Goal: Complete application form: Complete application form

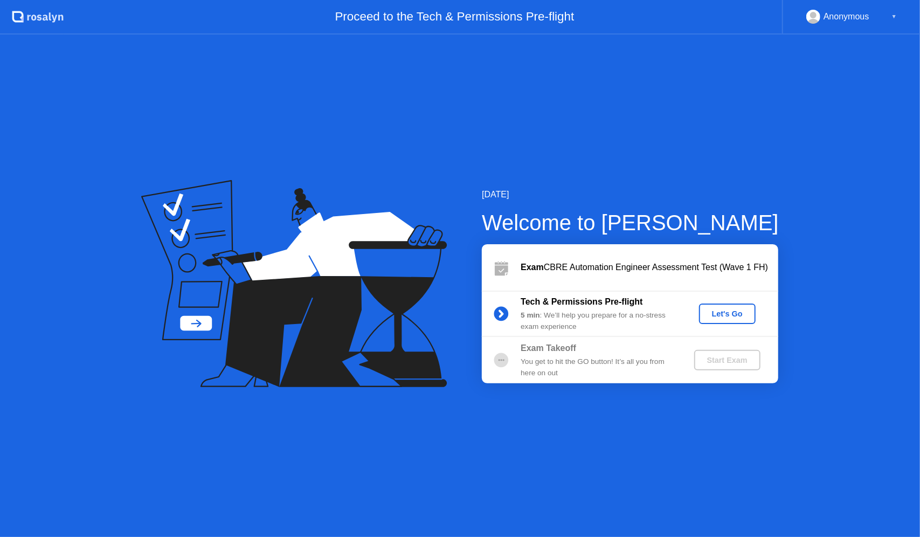
click at [739, 316] on div "Let's Go" at bounding box center [727, 313] width 48 height 9
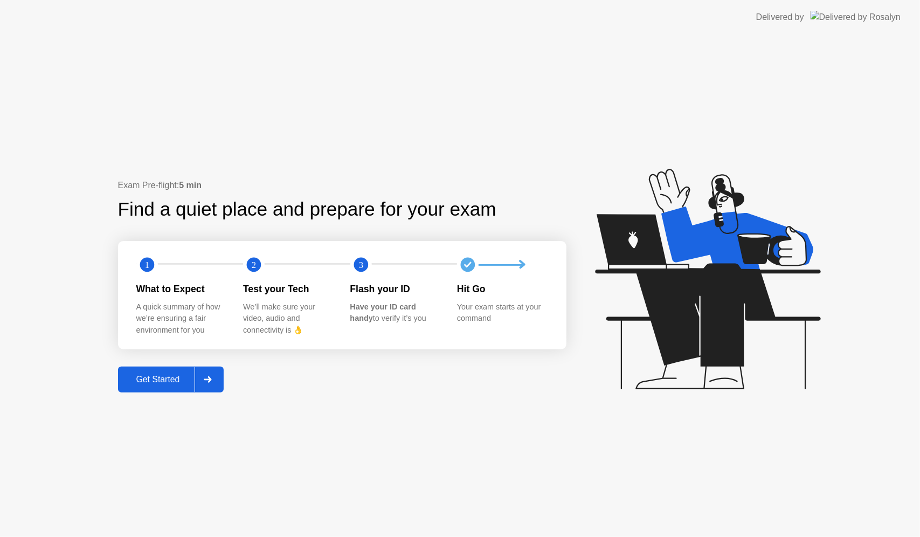
click at [163, 380] on div "Get Started" at bounding box center [158, 380] width 74 height 10
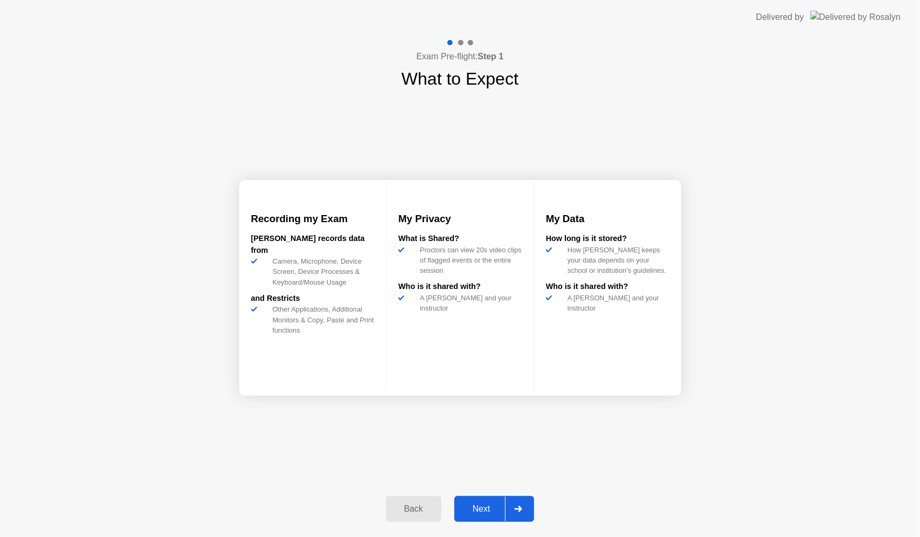
click at [482, 512] on div "Next" at bounding box center [481, 509] width 48 height 10
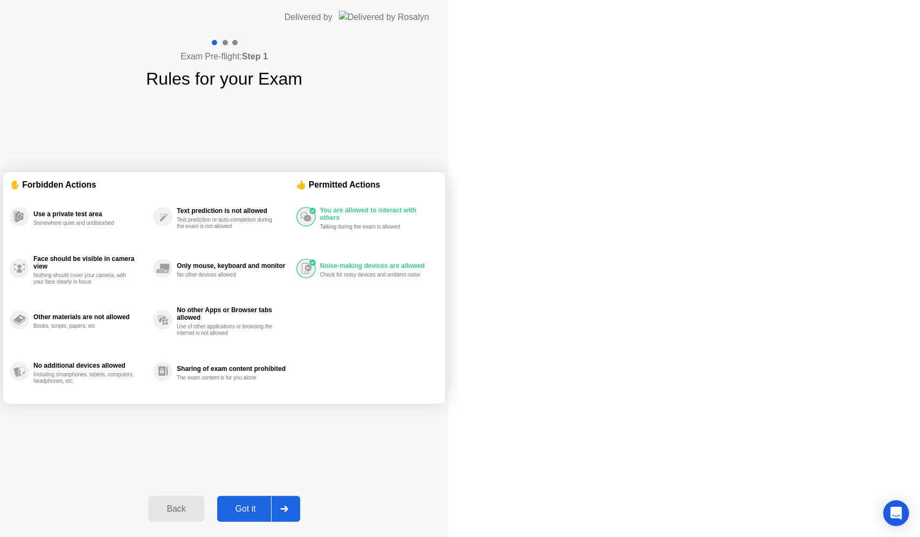
click at [271, 512] on div "Got it" at bounding box center [245, 509] width 51 height 10
select select "Available cameras"
select select "Available speakers"
select select "Available microphones"
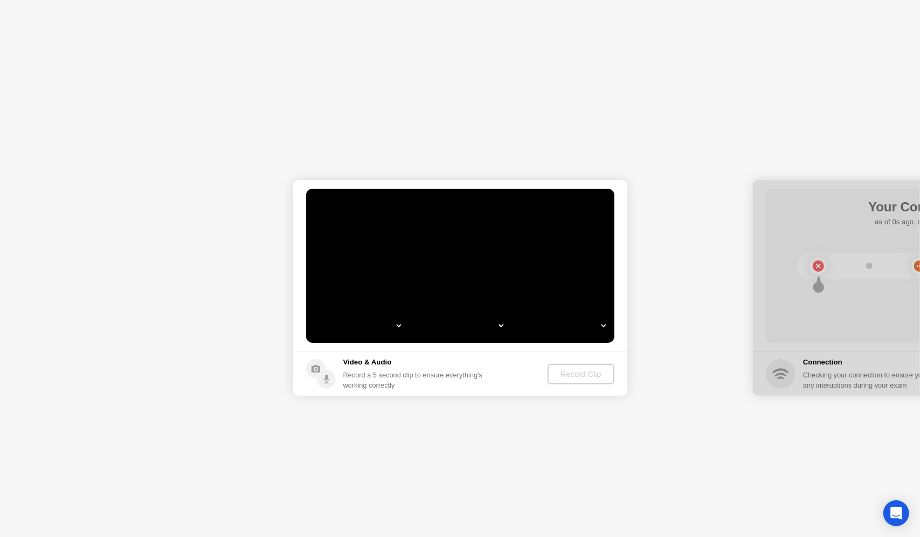
select select "**********"
select select "*******"
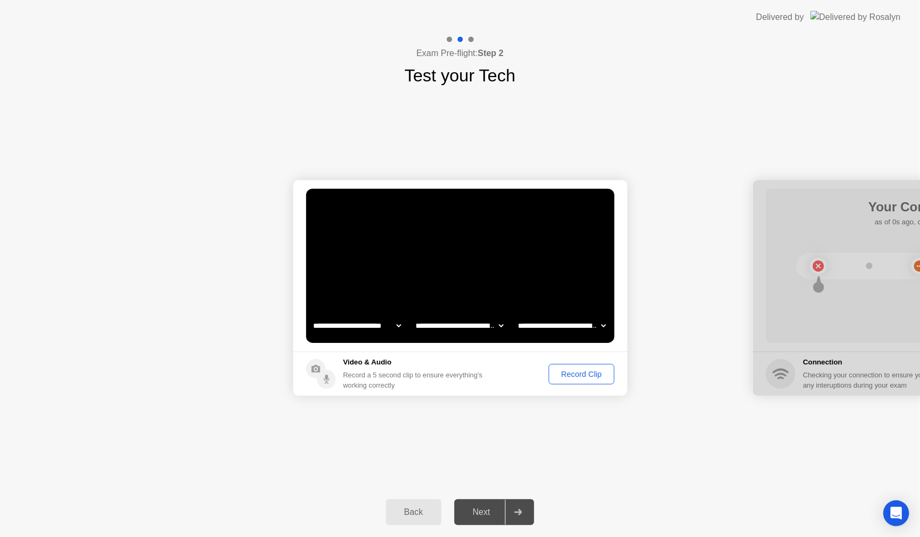
click at [576, 374] on div "Record Clip" at bounding box center [581, 374] width 58 height 9
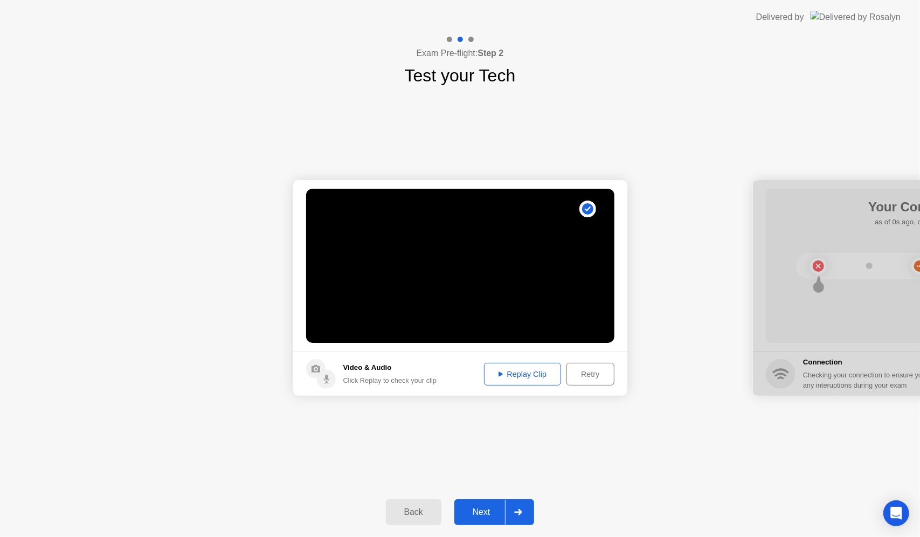
click at [521, 373] on div "Replay Clip" at bounding box center [523, 374] width 70 height 9
click at [481, 510] on div "Next" at bounding box center [481, 512] width 48 height 10
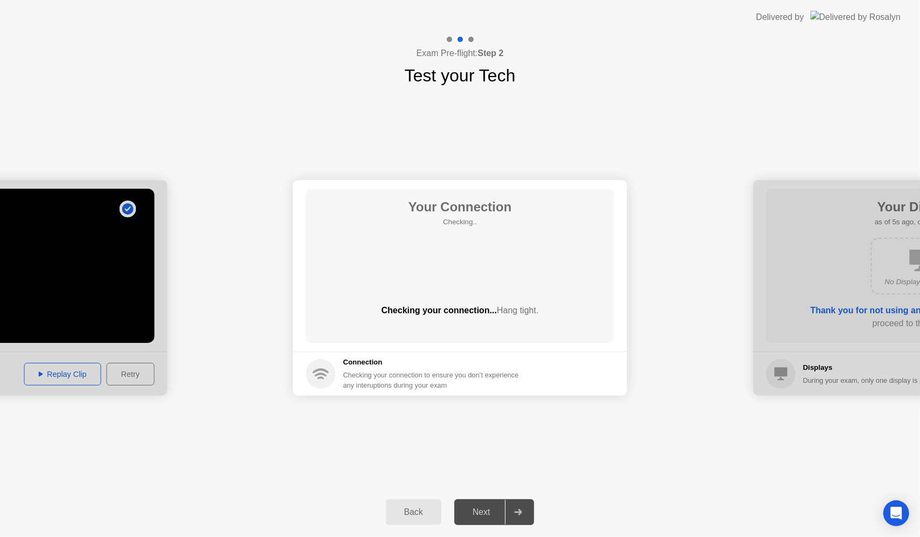
click at [481, 510] on div "Next" at bounding box center [481, 512] width 48 height 10
click at [477, 510] on div "Next" at bounding box center [481, 512] width 48 height 10
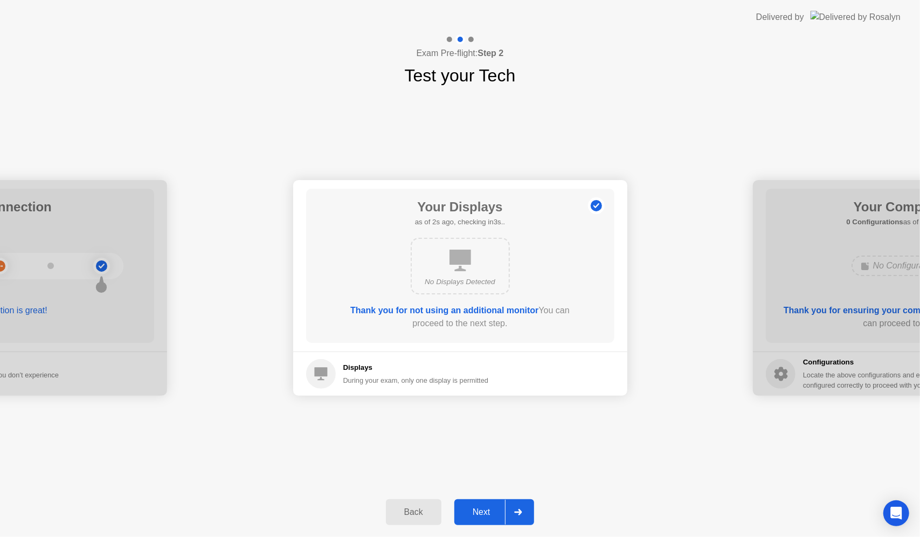
click at [477, 510] on div "Next" at bounding box center [481, 512] width 48 height 10
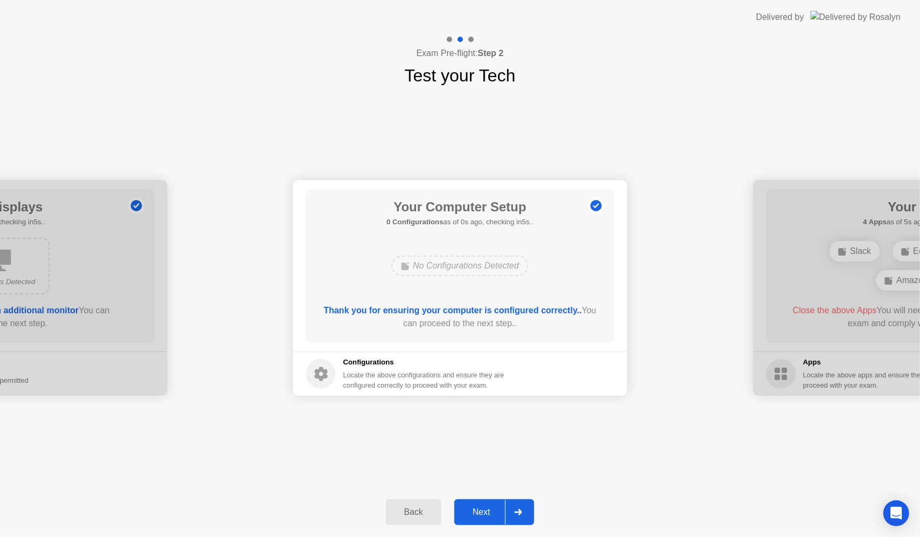
click at [477, 510] on div "Next" at bounding box center [481, 512] width 48 height 10
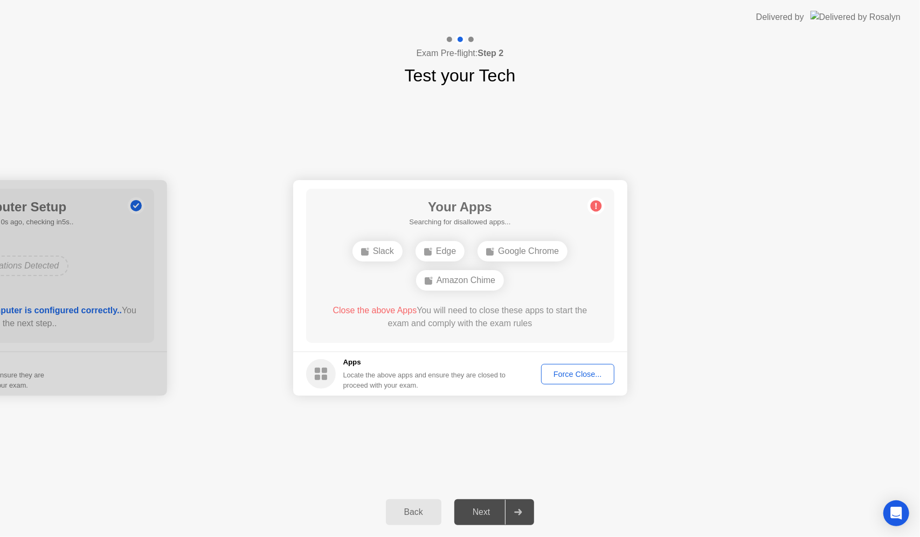
click at [580, 372] on div "Force Close..." at bounding box center [578, 374] width 66 height 9
click at [578, 376] on div "Force Close..." at bounding box center [578, 374] width 66 height 9
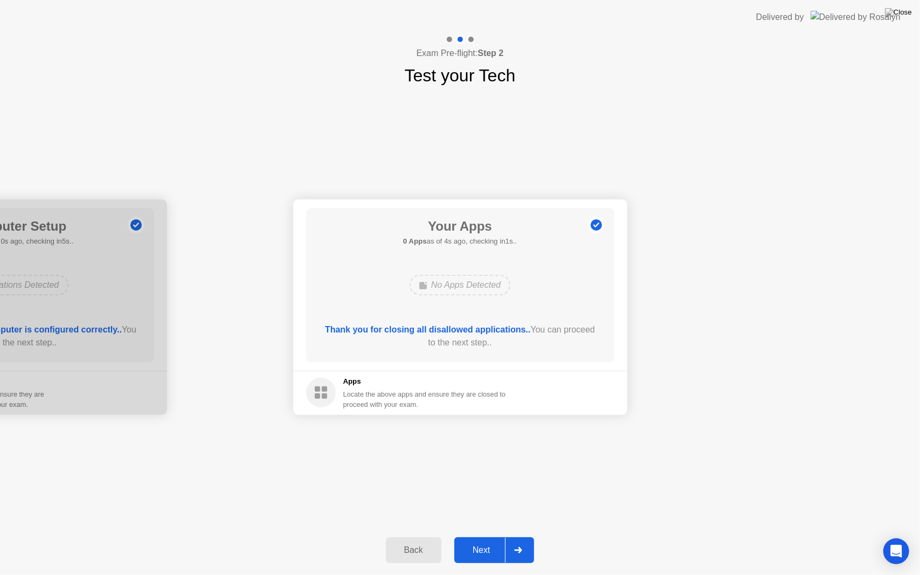
click at [489, 536] on div "Next" at bounding box center [481, 550] width 48 height 10
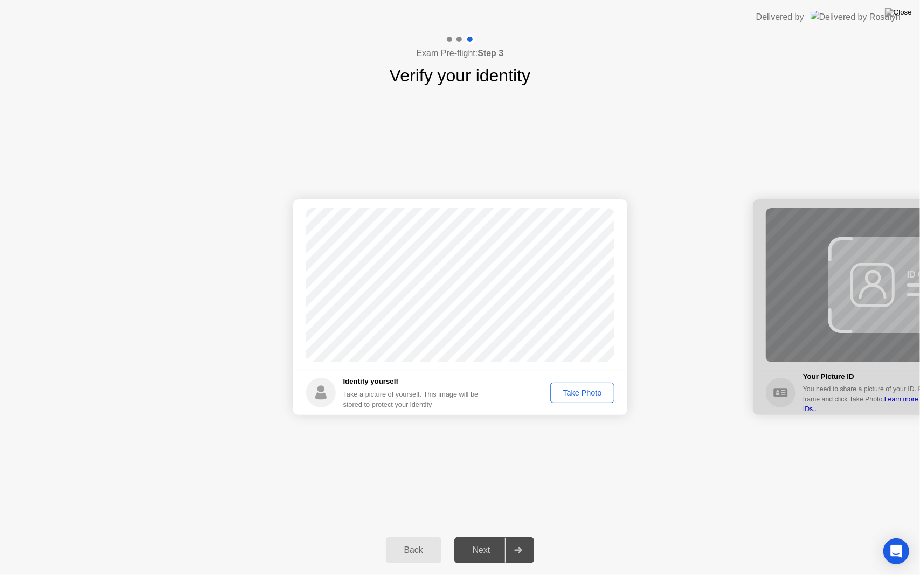
click at [584, 391] on div "Take Photo" at bounding box center [582, 393] width 56 height 9
click at [594, 395] on div "Retake" at bounding box center [589, 393] width 42 height 9
click at [592, 396] on div "Take Photo" at bounding box center [582, 393] width 56 height 9
click at [483, 536] on div "Next" at bounding box center [481, 550] width 48 height 10
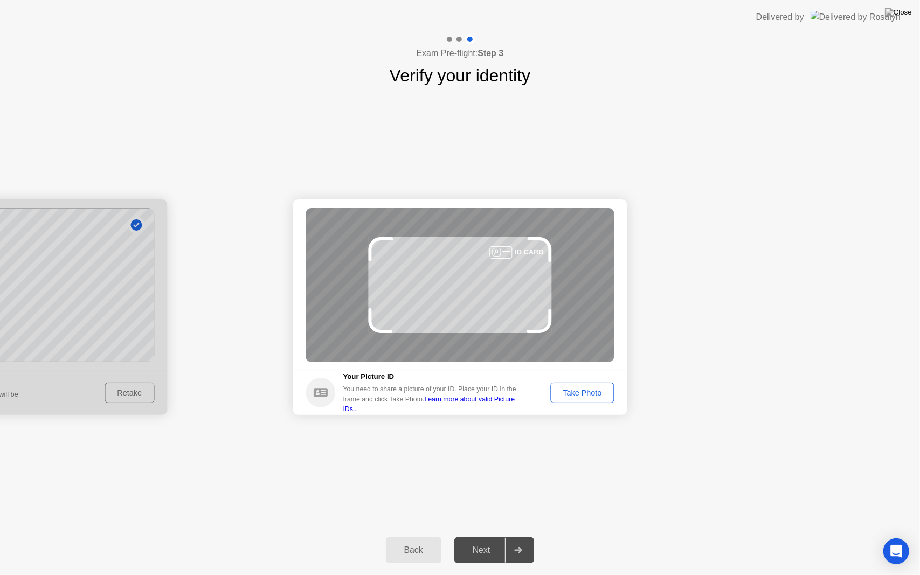
click at [585, 396] on div "Take Photo" at bounding box center [582, 393] width 56 height 9
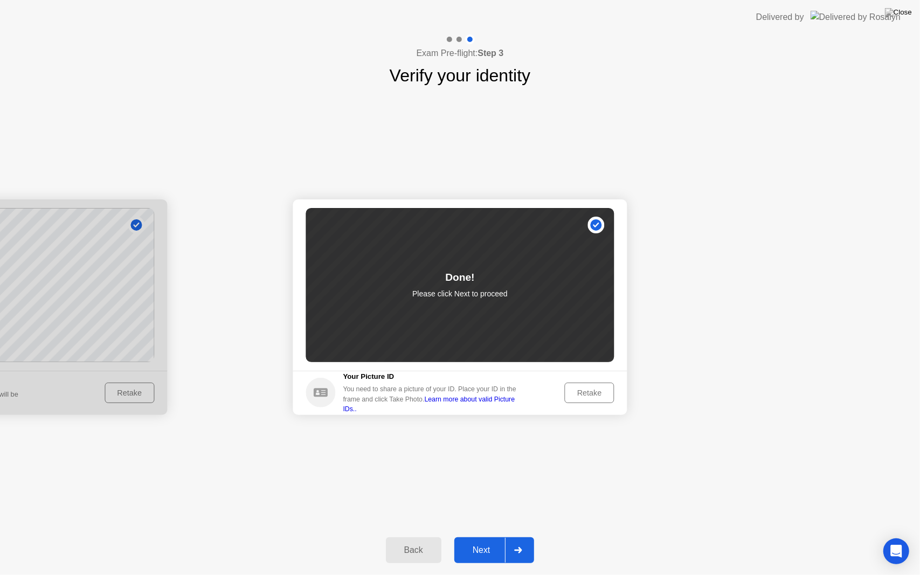
click at [476, 536] on div "Next" at bounding box center [481, 550] width 48 height 10
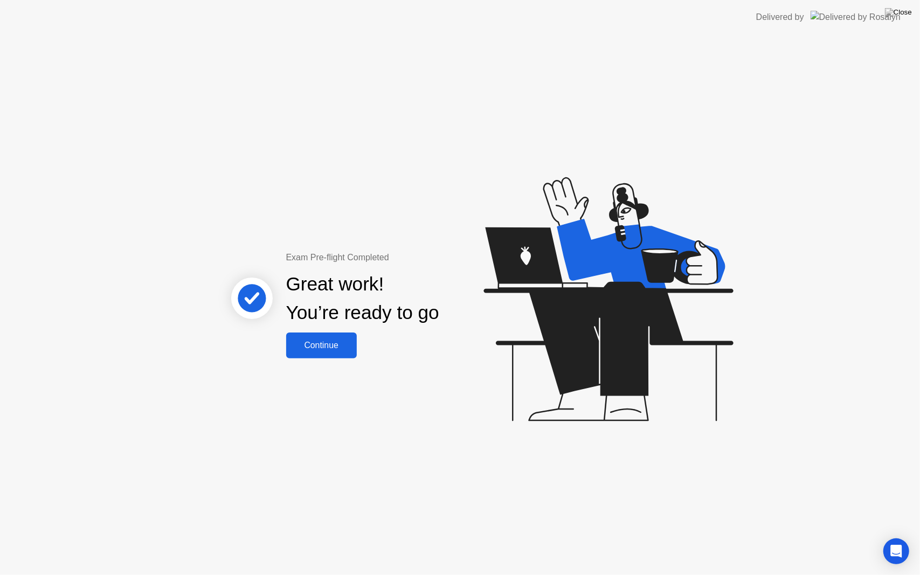
click at [311, 347] on div "Continue" at bounding box center [321, 346] width 64 height 10
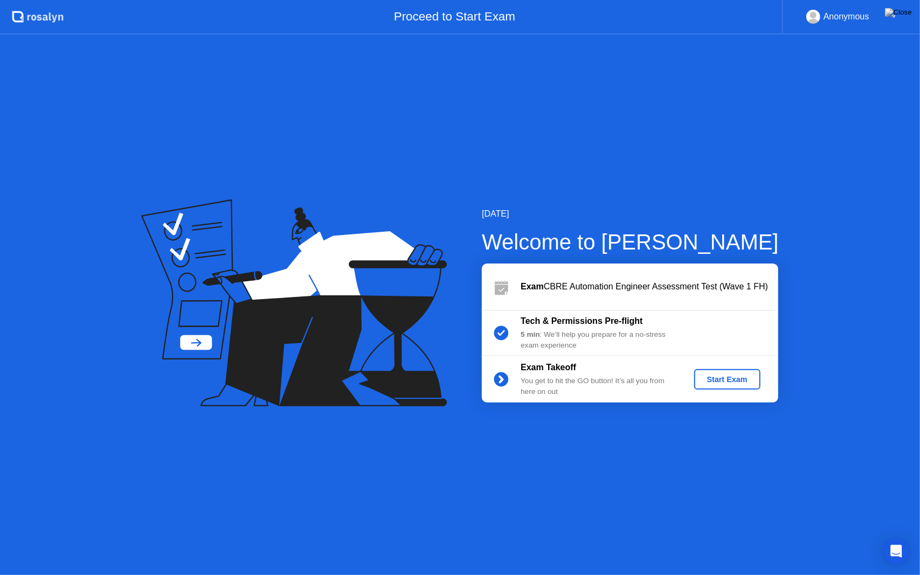
click at [729, 380] on div "Start Exam" at bounding box center [727, 379] width 58 height 9
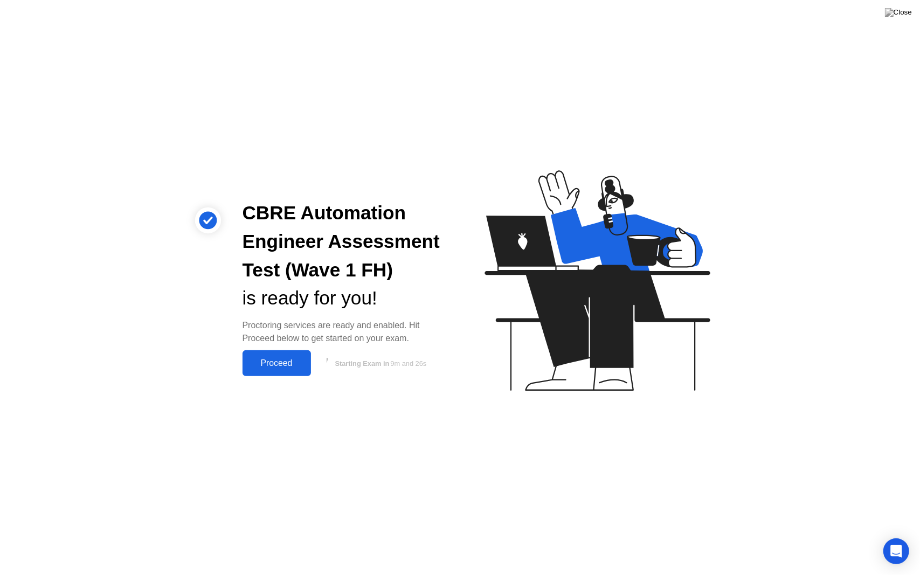
click at [286, 362] on div "Proceed" at bounding box center [277, 363] width 62 height 10
